Goal: Obtain resource: Download file/media

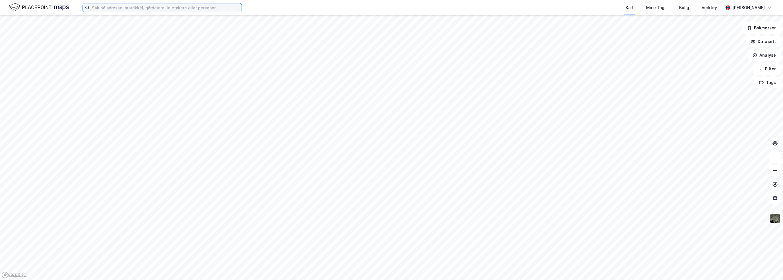
click at [104, 9] on input at bounding box center [166, 7] width 152 height 9
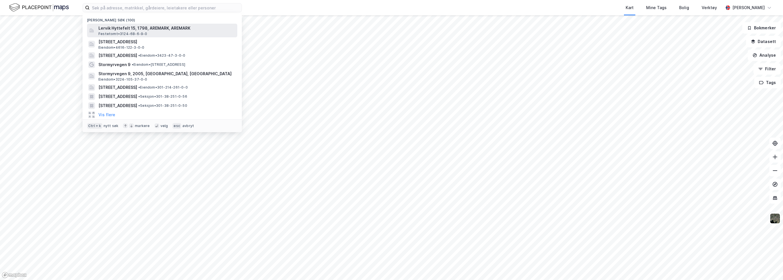
click at [117, 30] on span "Lervik Hyttefelt 15, 1798, AREMARK, AREMARK" at bounding box center [166, 28] width 136 height 7
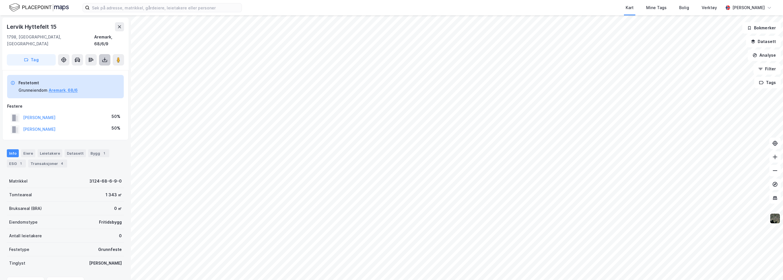
click at [102, 57] on icon at bounding box center [105, 60] width 6 height 6
click at [82, 69] on div "Last ned grunnbok" at bounding box center [76, 71] width 33 height 5
